Goal: Transaction & Acquisition: Purchase product/service

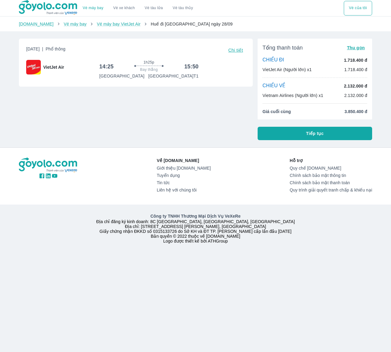
click at [240, 51] on span "Chi tiết" at bounding box center [235, 50] width 15 height 5
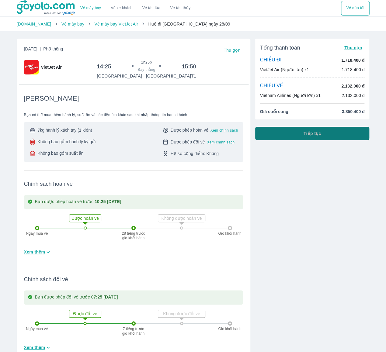
click at [318, 137] on button "Tiếp tục" at bounding box center [312, 133] width 114 height 13
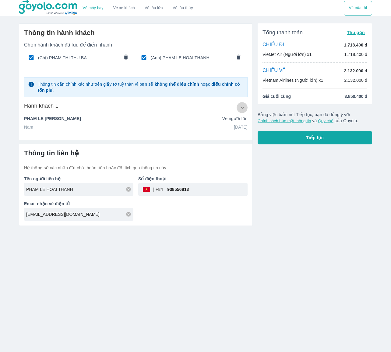
click at [238, 108] on button "button" at bounding box center [242, 107] width 11 height 11
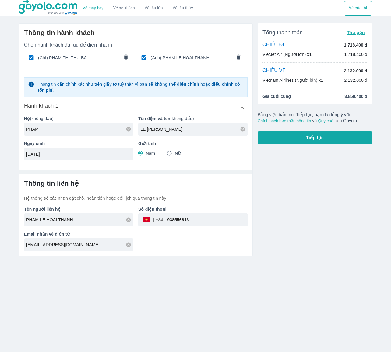
click at [203, 160] on div "Thông tin hành khách Chọn hành khách đã lưu để điền nhanh (Chị) PHAM THI THU BA…" at bounding box center [135, 95] width 233 height 142
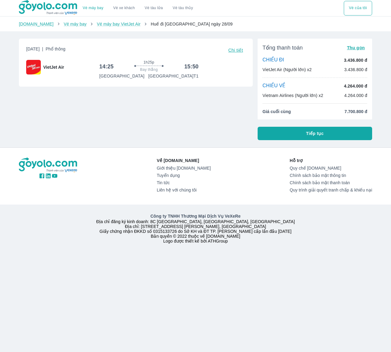
click at [347, 136] on button "Tiếp tục" at bounding box center [315, 133] width 114 height 13
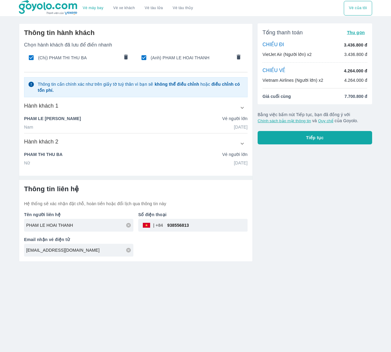
click at [336, 140] on button "Tiếp tục" at bounding box center [315, 137] width 114 height 13
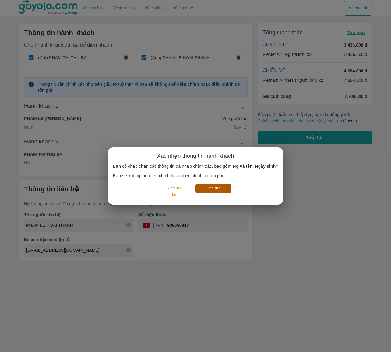
click at [209, 187] on button "Tiếp tục" at bounding box center [213, 188] width 36 height 9
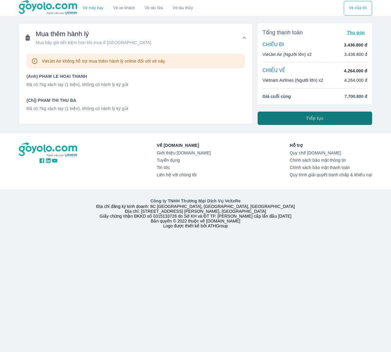
click at [345, 115] on button "Tiếp tục" at bounding box center [315, 118] width 114 height 13
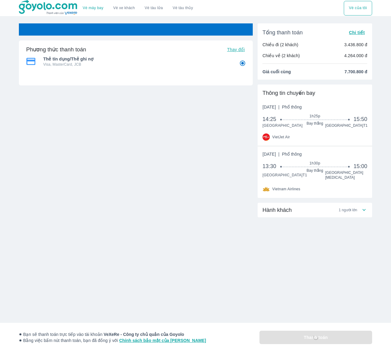
radio input "false"
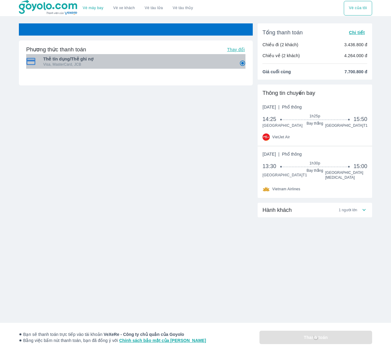
click at [164, 63] on p "Visa, MasterCard, JCB" at bounding box center [137, 64] width 188 height 5
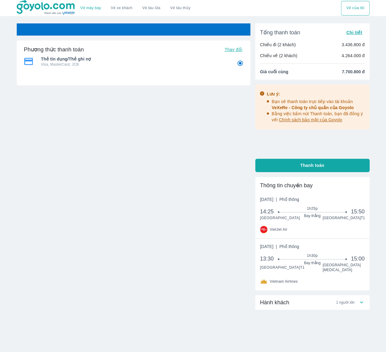
radio input "false"
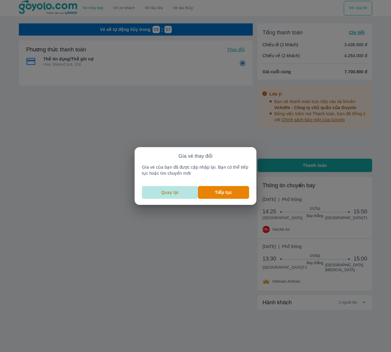
click at [174, 193] on p "Quay lại" at bounding box center [169, 193] width 17 height 6
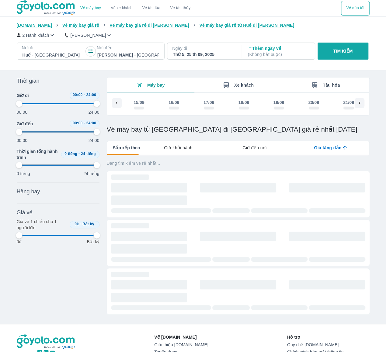
scroll to position [0, 164]
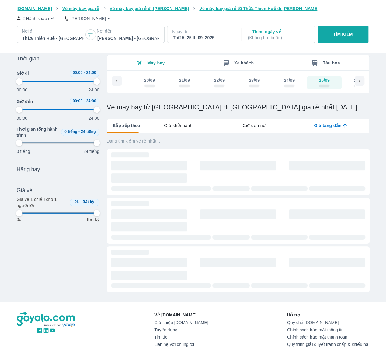
type input "97.9166666666667"
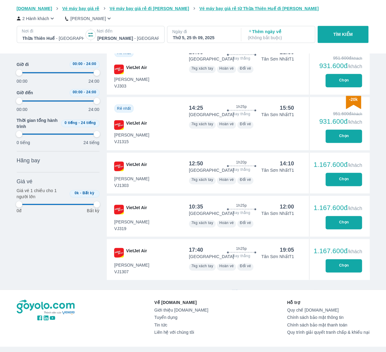
scroll to position [245, 0]
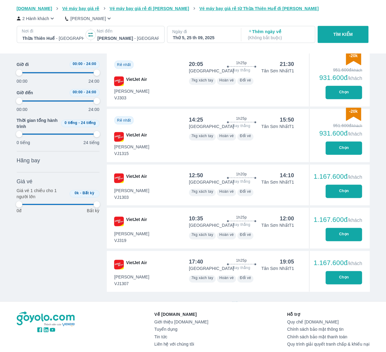
type input "97.9166666666667"
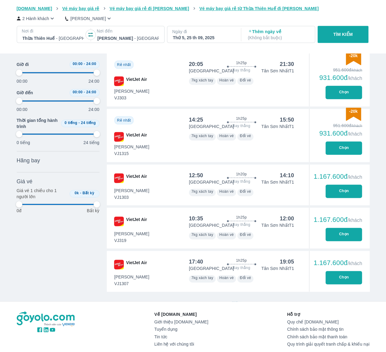
type input "97.9166666666667"
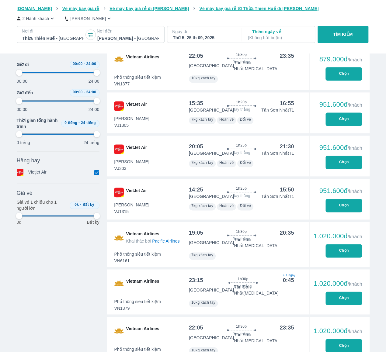
type input "97.9166666666667"
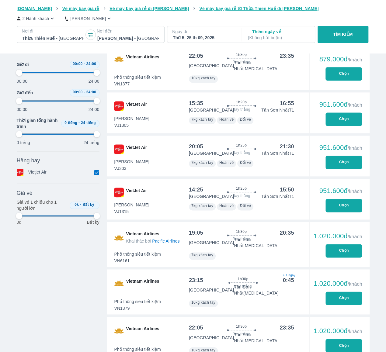
type input "97.9166666666667"
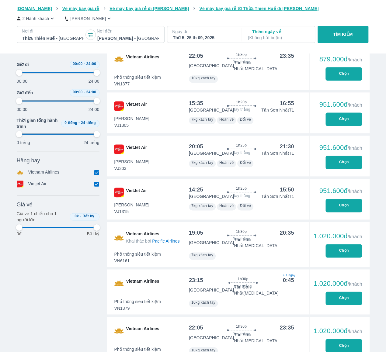
type input "97.9166666666667"
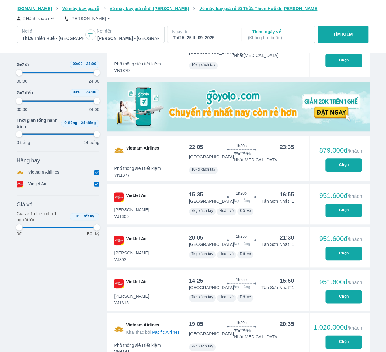
type input "97.9166666666667"
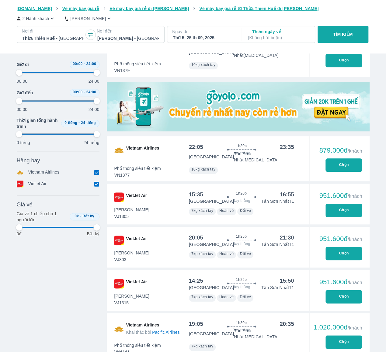
type input "97.9166666666667"
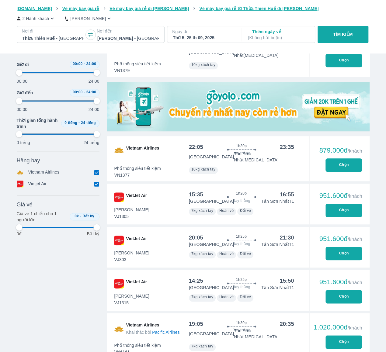
type input "97.9166666666667"
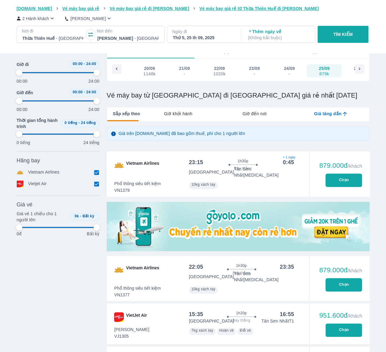
scroll to position [0, 0]
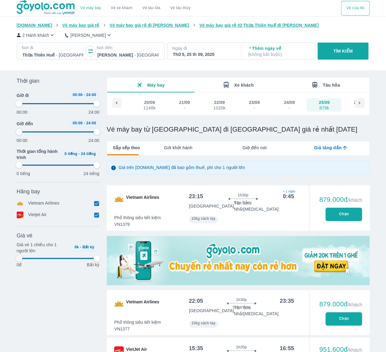
type input "97.9166666666667"
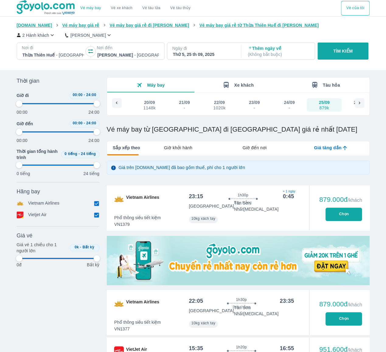
type input "97.9166666666667"
click at [225, 52] on div "Thứ 5, 25 th 09, 2025" at bounding box center [203, 54] width 61 height 6
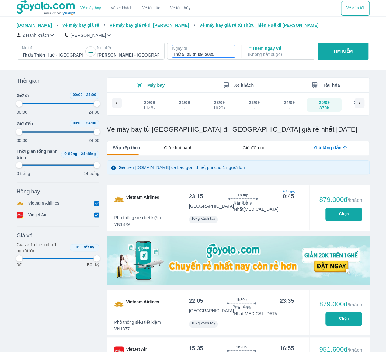
type input "97.9166666666667"
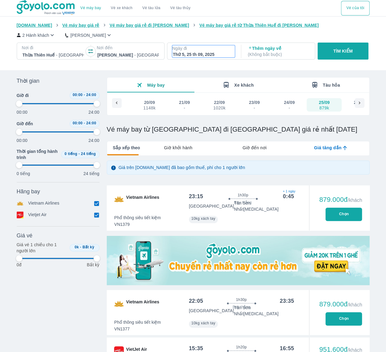
type input "97.9166666666667"
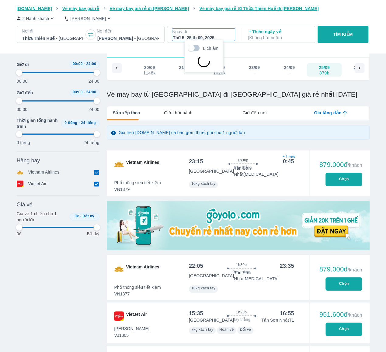
type input "97.9166666666667"
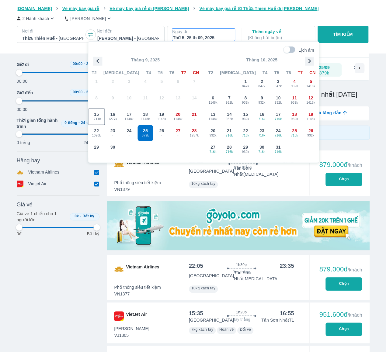
type input "97.9166666666667"
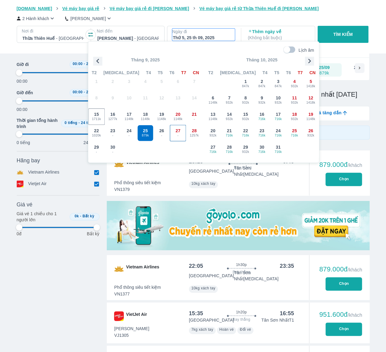
type input "97.9166666666667"
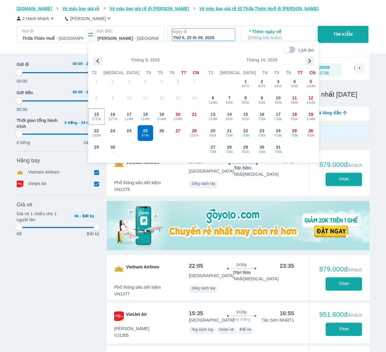
type input "97.9166666666667"
click at [194, 129] on span "28" at bounding box center [194, 131] width 5 height 6
type input "97.9166666666667"
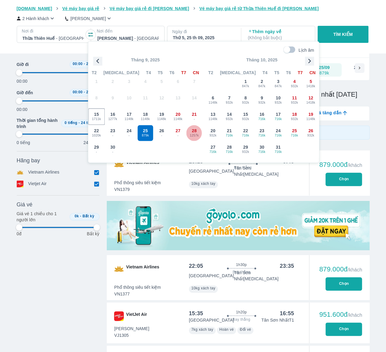
type input "97.9166666666667"
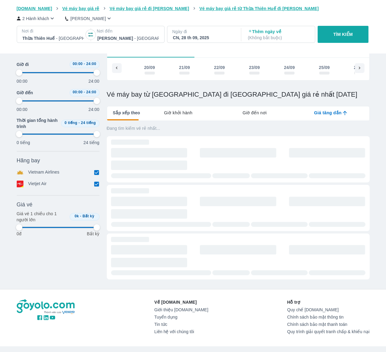
scroll to position [0, 257]
type input "97.9166666666667"
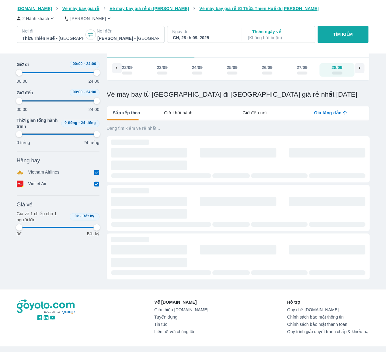
type input "97.9166666666667"
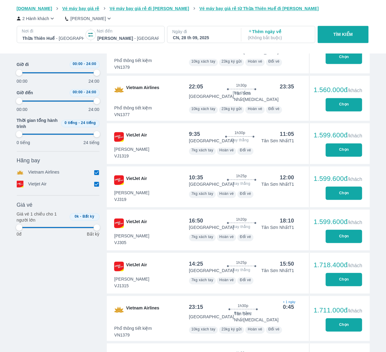
type input "97.9166666666667"
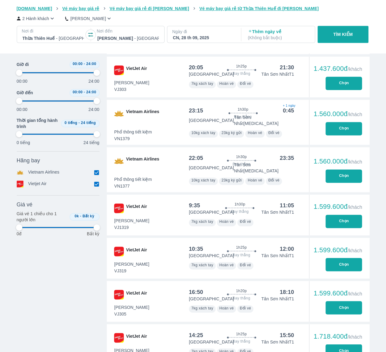
type input "97.9166666666667"
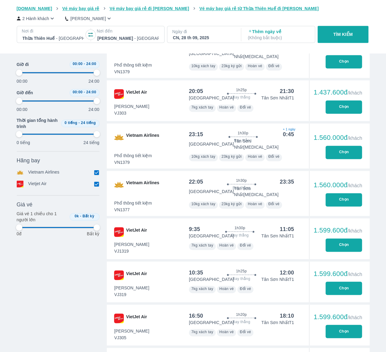
type input "97.9166666666667"
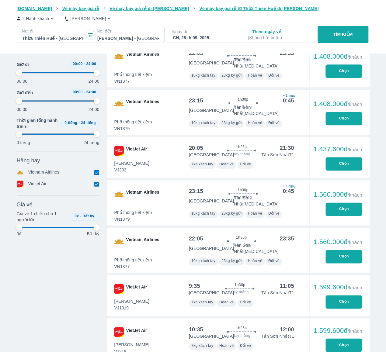
type input "97.9166666666667"
click at [98, 174] on input "checkbox" at bounding box center [96, 172] width 5 height 5
checkbox input "false"
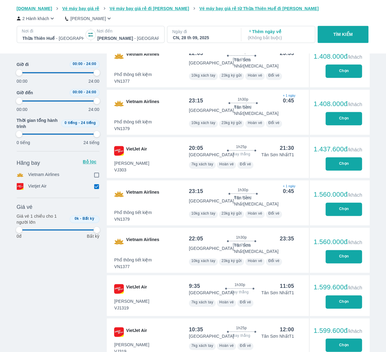
type input "97.9166666666667"
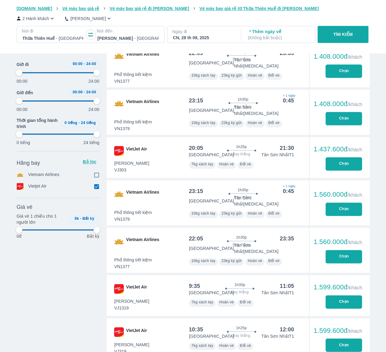
type input "97.9166666666667"
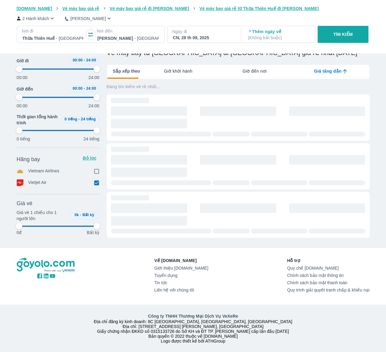
type input "97.9166666666667"
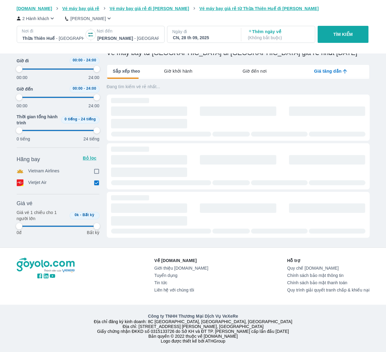
type input "97.9166666666667"
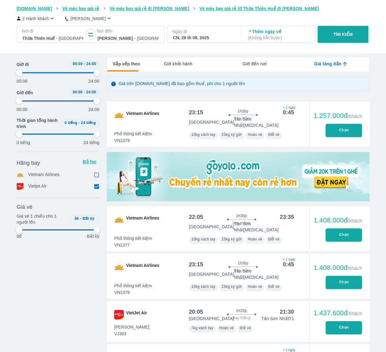
type input "97.9166666666667"
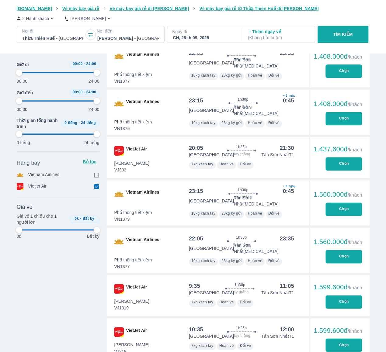
scroll to position [65, 0]
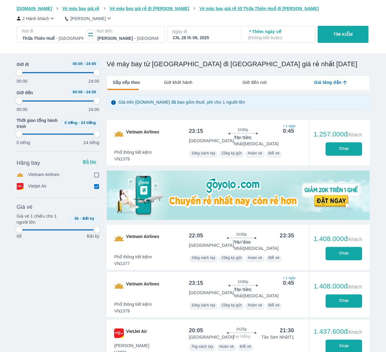
type input "97.9166666666667"
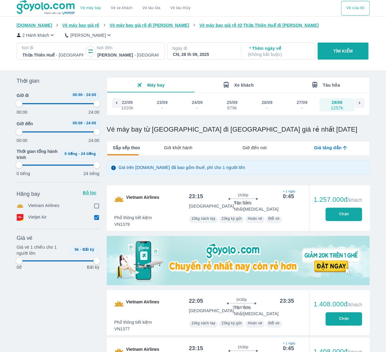
type input "97.9166666666667"
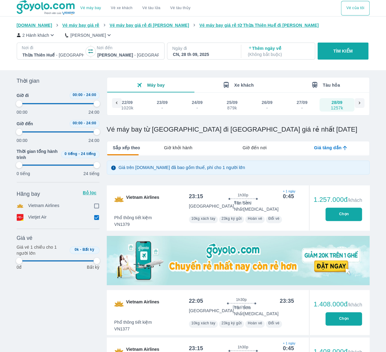
type input "97.9166666666667"
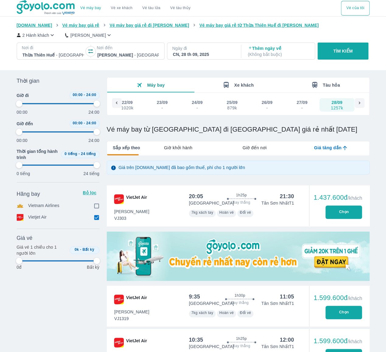
type input "97.9166666666667"
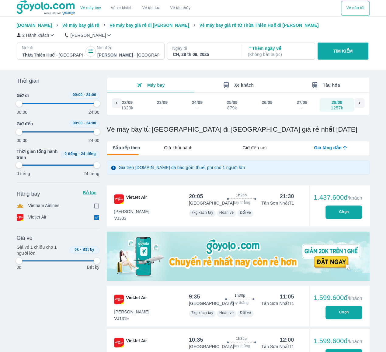
type input "97.9166666666667"
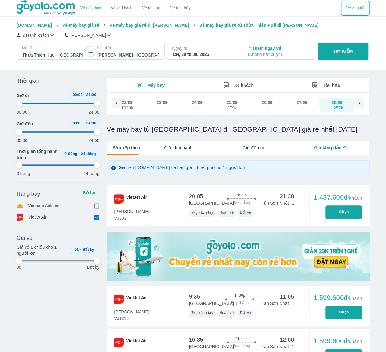
type input "97.9166666666667"
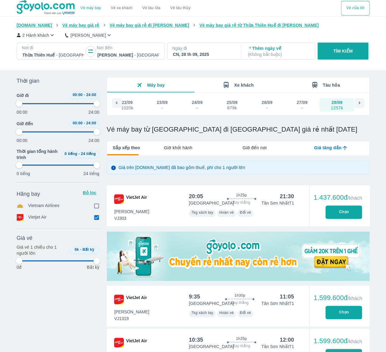
type input "97.9166666666667"
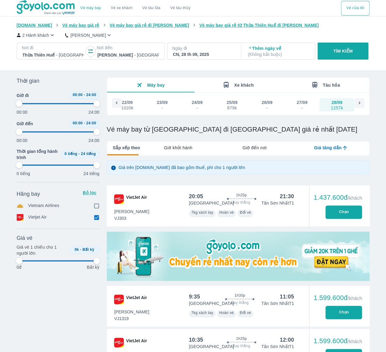
type input "97.9166666666667"
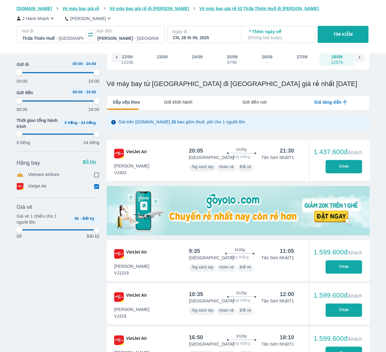
scroll to position [61, 0]
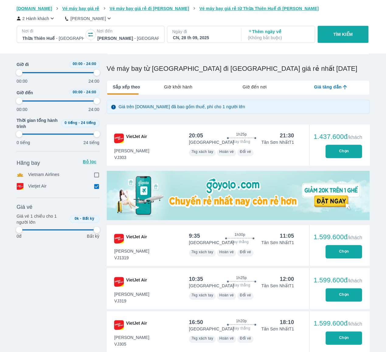
type input "97.9166666666667"
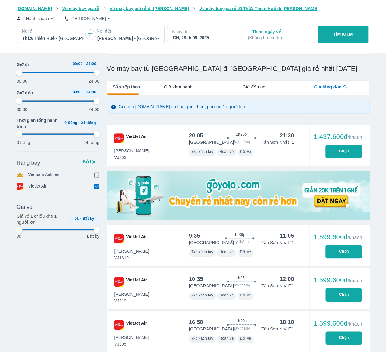
type input "97.9166666666667"
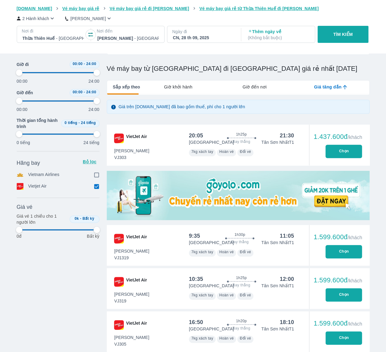
type input "97.9166666666667"
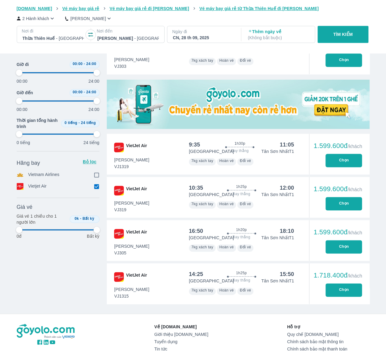
type input "97.9166666666667"
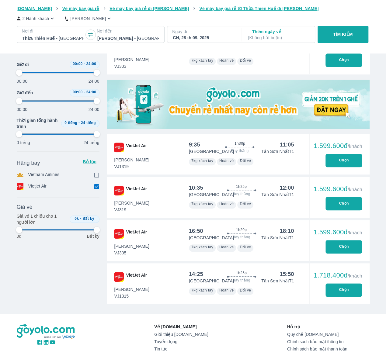
type input "97.9166666666667"
click at [342, 292] on button "Chọn" at bounding box center [344, 290] width 37 height 13
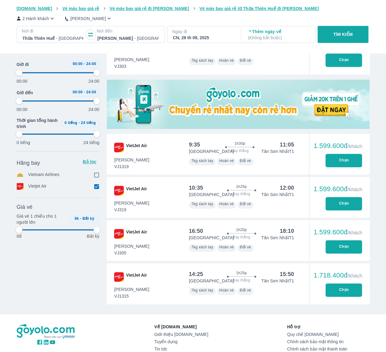
type input "97.9166666666667"
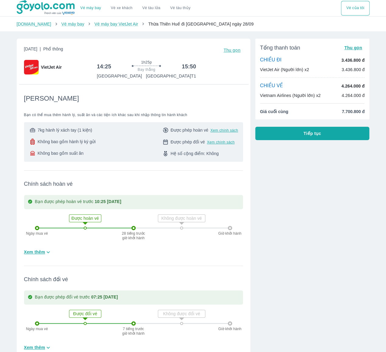
click at [349, 66] on div "CHIỀU ĐI 3.436.800 đ VietJet Air (Người lớn) x2 3.436.800 đ" at bounding box center [312, 65] width 105 height 16
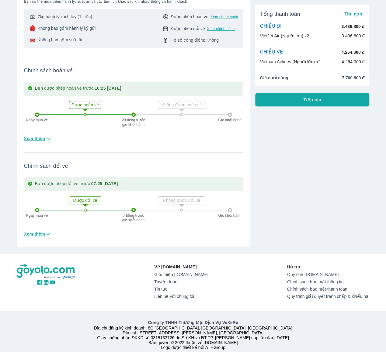
scroll to position [127, 0]
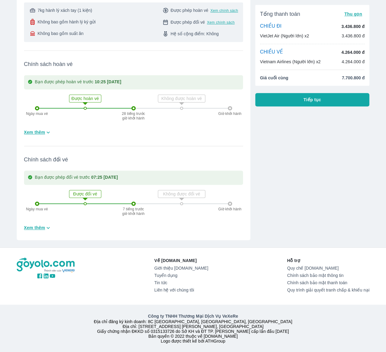
click at [345, 100] on button "Tiếp tục" at bounding box center [312, 99] width 114 height 13
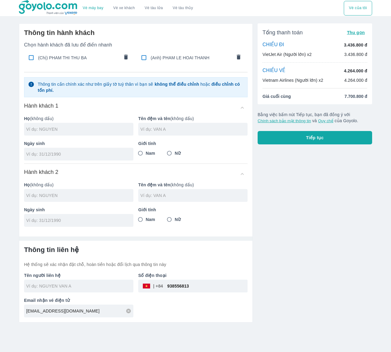
click at [29, 57] on input "checkbox" at bounding box center [31, 58] width 12 height 12
checkbox input "true"
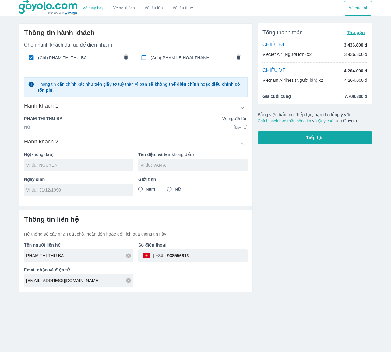
type input "PHAM"
type input "THI THU BA"
type input "07/08/2001"
radio input "true"
type input "PHAM THI THU BA"
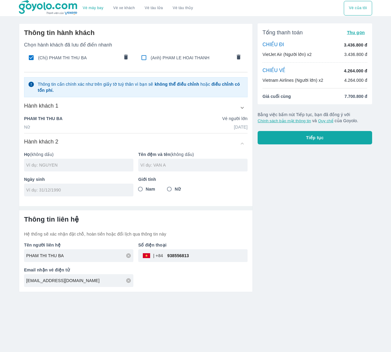
click at [142, 58] on input "checkbox" at bounding box center [144, 58] width 12 height 12
checkbox input "true"
type input "PHAM"
type input "LE HOAI THANH"
type input "19/11/1992"
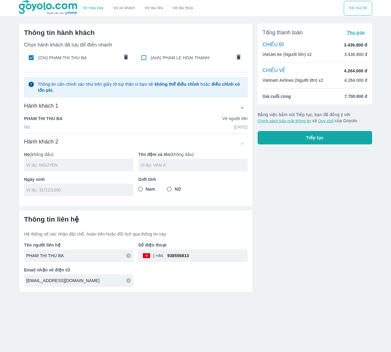
radio input "true"
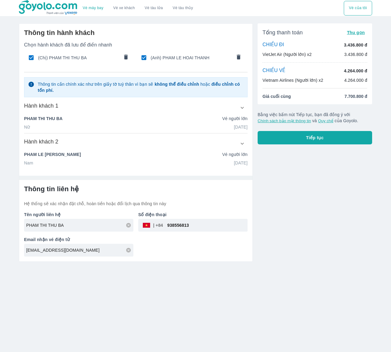
click at [149, 123] on div "PHAM THI THU BA Vé người lớn" at bounding box center [135, 120] width 223 height 9
click at [136, 124] on div "Nữ 07/08/2001" at bounding box center [135, 127] width 223 height 6
click at [314, 141] on span "Tiếp tục" at bounding box center [315, 138] width 18 height 6
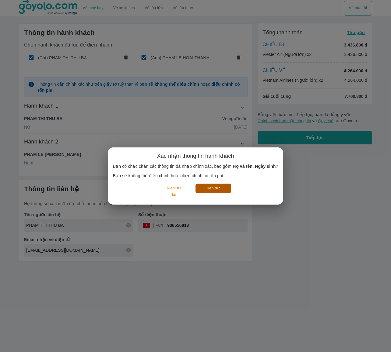
click at [211, 189] on button "Tiếp tục" at bounding box center [213, 188] width 36 height 9
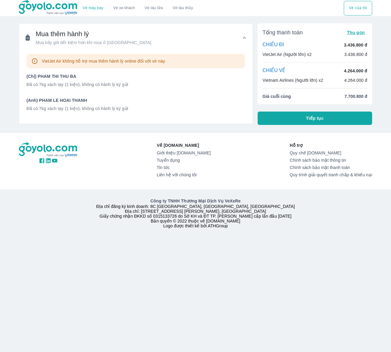
click at [348, 118] on button "Tiếp tục" at bounding box center [315, 118] width 114 height 13
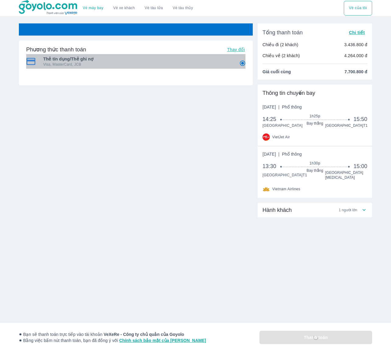
click at [96, 62] on p "Visa, MasterCard, JCB" at bounding box center [137, 64] width 188 height 5
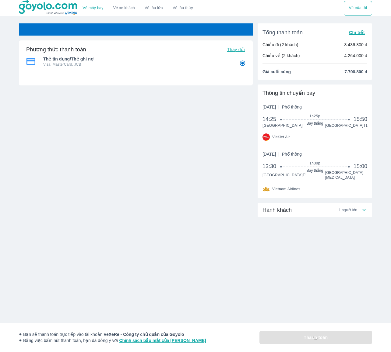
click at [276, 275] on div "Vé máy bay Vé xe khách Vé tàu lửa Vé tàu thủy Vé của tôi Phương thức thanh toán…" at bounding box center [195, 176] width 391 height 352
click at [365, 208] on icon at bounding box center [364, 210] width 6 height 6
click at [364, 212] on icon at bounding box center [363, 213] width 3 height 2
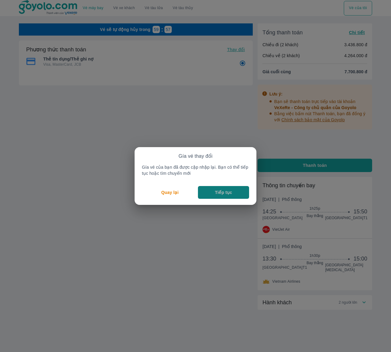
click at [233, 192] on button "Tiếp tục" at bounding box center [223, 192] width 51 height 13
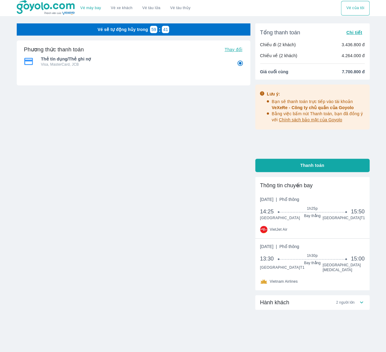
click at [356, 34] on span "Chi tiết" at bounding box center [354, 32] width 16 height 5
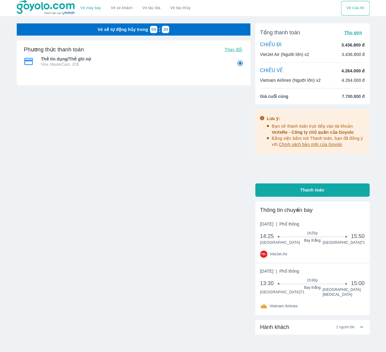
drag, startPoint x: 331, startPoint y: 56, endPoint x: 228, endPoint y: 140, distance: 133.3
click at [228, 140] on div "Vé sẽ tự động hủy trong 59 : 39 Phương thức thanh toán Thay đổi Thẻ tín dụng/Th…" at bounding box center [134, 103] width 234 height 161
click at [221, 137] on div "Vé sẽ tự động hủy trong 59 : 32 Phương thức thanh toán Thay đổi Thẻ tín dụng/Th…" at bounding box center [134, 103] width 234 height 161
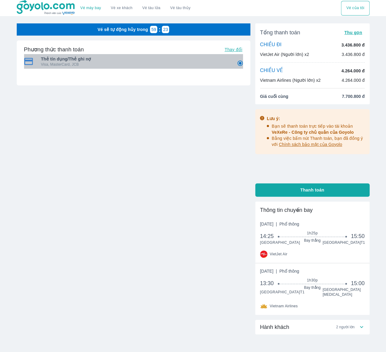
drag, startPoint x: 224, startPoint y: 58, endPoint x: 202, endPoint y: 68, distance: 24.8
click at [224, 58] on span "Thẻ tín dụng/Thẻ ghi nợ" at bounding box center [135, 59] width 188 height 6
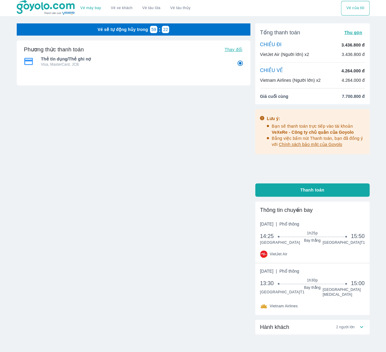
drag, startPoint x: 234, startPoint y: 64, endPoint x: 209, endPoint y: 66, distance: 25.1
click at [234, 64] on input "1" at bounding box center [240, 64] width 12 height 12
radio input "true"
click at [31, 60] on img at bounding box center [28, 61] width 9 height 7
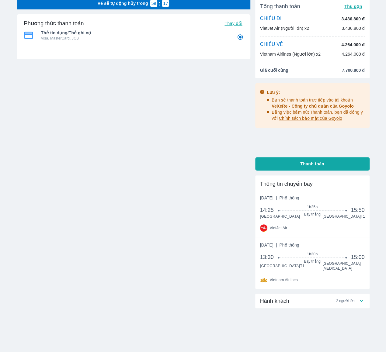
click at [297, 163] on button "Thanh toán" at bounding box center [312, 163] width 114 height 13
radio input "true"
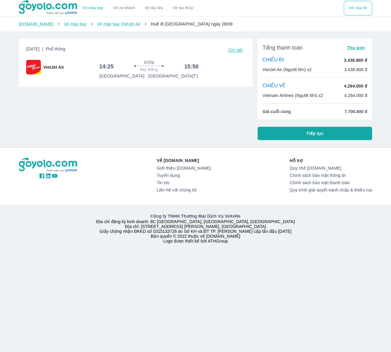
drag, startPoint x: 334, startPoint y: 89, endPoint x: 200, endPoint y: 115, distance: 136.3
click at [200, 115] on div "[DATE] | Phổ thông Chi tiết VietJet Air 14:25 1h25p Bay thẳng 15:50 [GEOGRAPHIC…" at bounding box center [133, 87] width 239 height 107
click at [331, 95] on div "Vietnam Airlines (Người lớn) x2 4.264.000 đ" at bounding box center [314, 96] width 105 height 6
drag, startPoint x: 330, startPoint y: 97, endPoint x: 153, endPoint y: 118, distance: 178.4
click at [153, 118] on div "[DATE] | Phổ thông Chi tiết VietJet Air 14:25 1h25p Bay thẳng 15:50 [GEOGRAPHIC…" at bounding box center [133, 87] width 239 height 107
